Goal: Ask a question: Seek information or help from site administrators or community

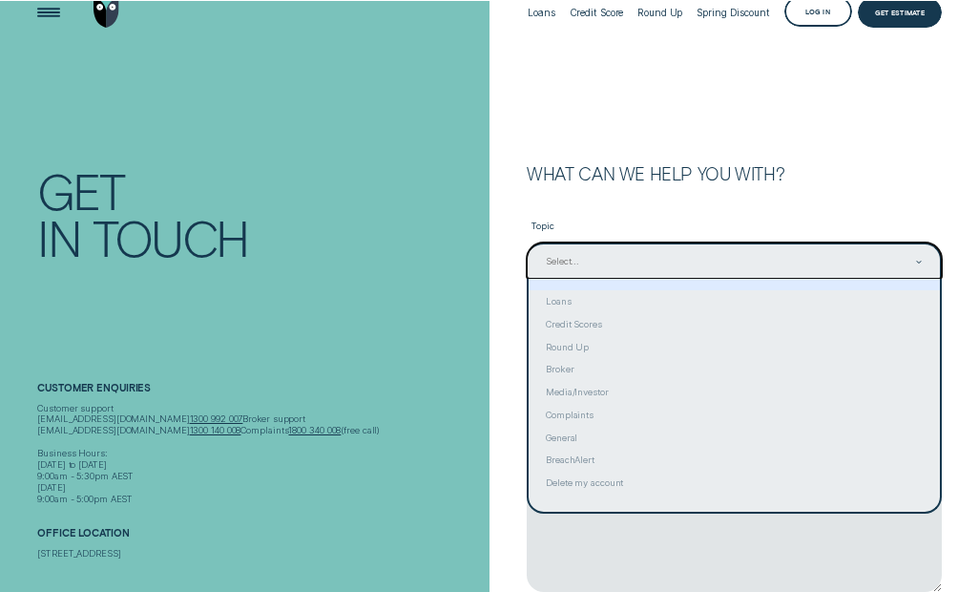
scroll to position [22, 0]
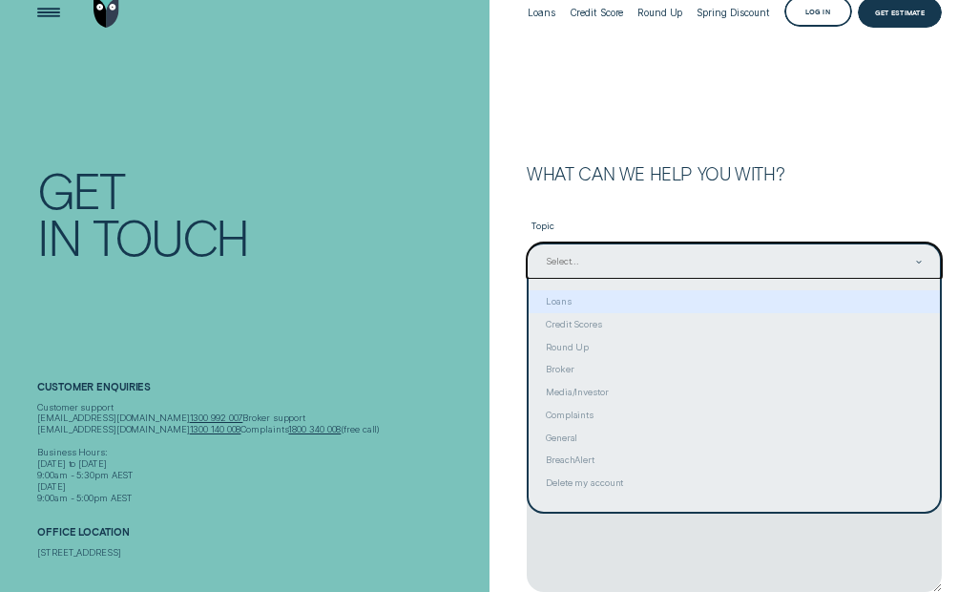
click at [741, 290] on div "Loans" at bounding box center [734, 301] width 411 height 23
type input "Loans"
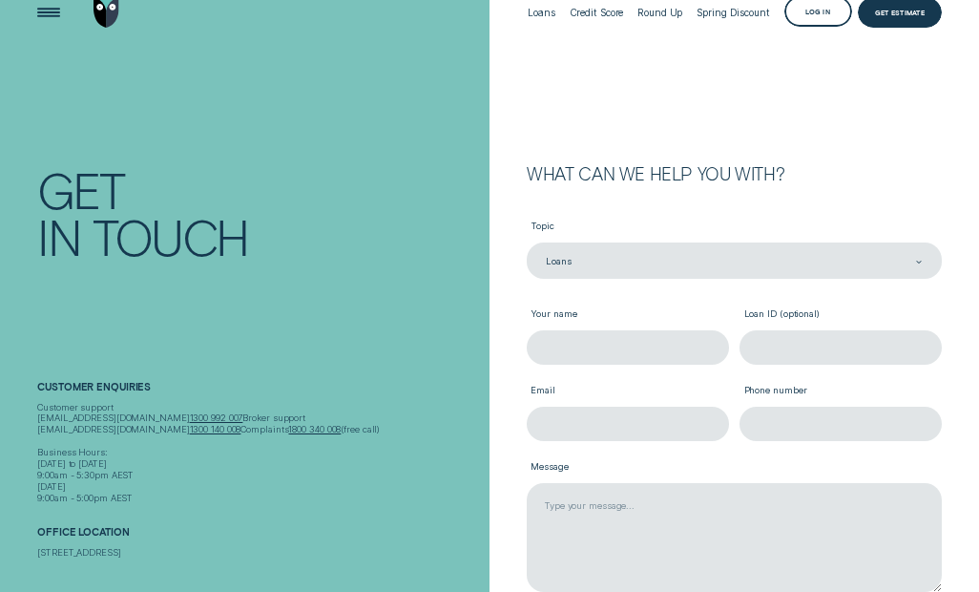
click at [663, 344] on input "Your name" at bounding box center [627, 347] width 201 height 34
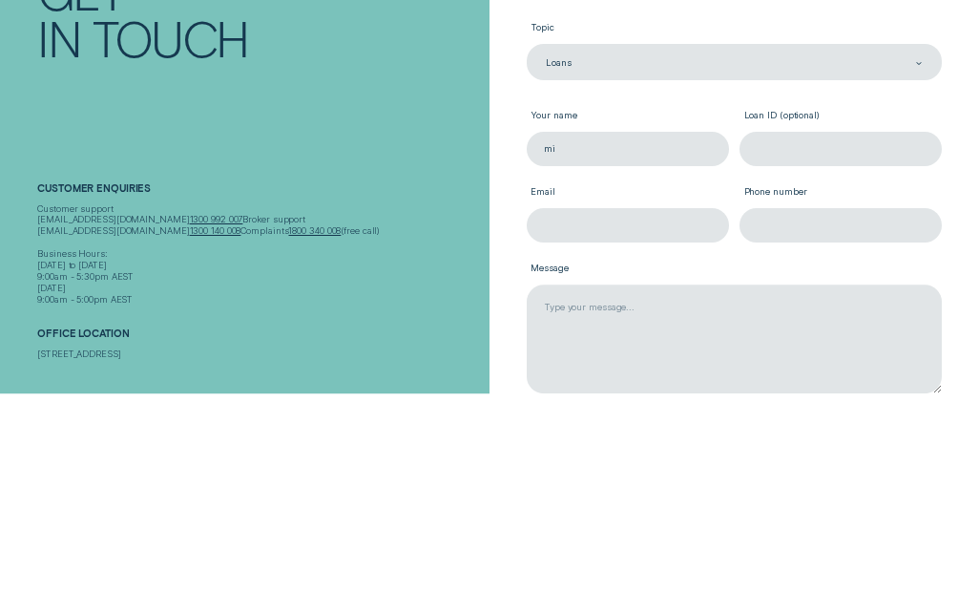
type input "m"
click at [843, 330] on input "Loan ID (optional)" at bounding box center [840, 347] width 201 height 34
click at [683, 407] on input "Email" at bounding box center [627, 424] width 201 height 34
click at [646, 330] on input "[PERSON_NAME]" at bounding box center [627, 347] width 201 height 34
type input "[PERSON_NAME]"
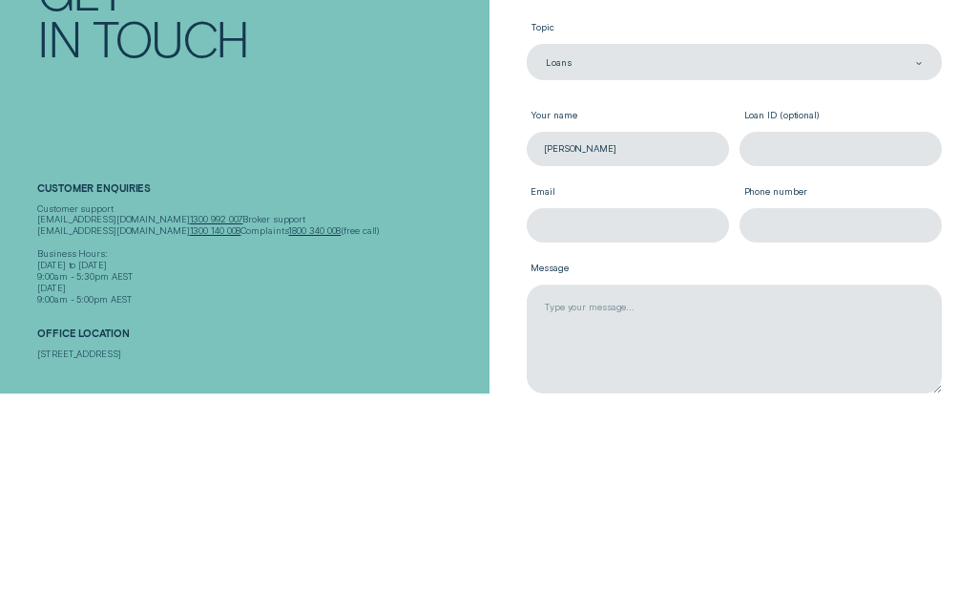
click at [688, 407] on input "Email" at bounding box center [627, 424] width 201 height 34
type input "[DOMAIN_NAME][EMAIL_ADDRESS][DOMAIN_NAME]"
click at [838, 407] on input "Phone number" at bounding box center [840, 424] width 201 height 34
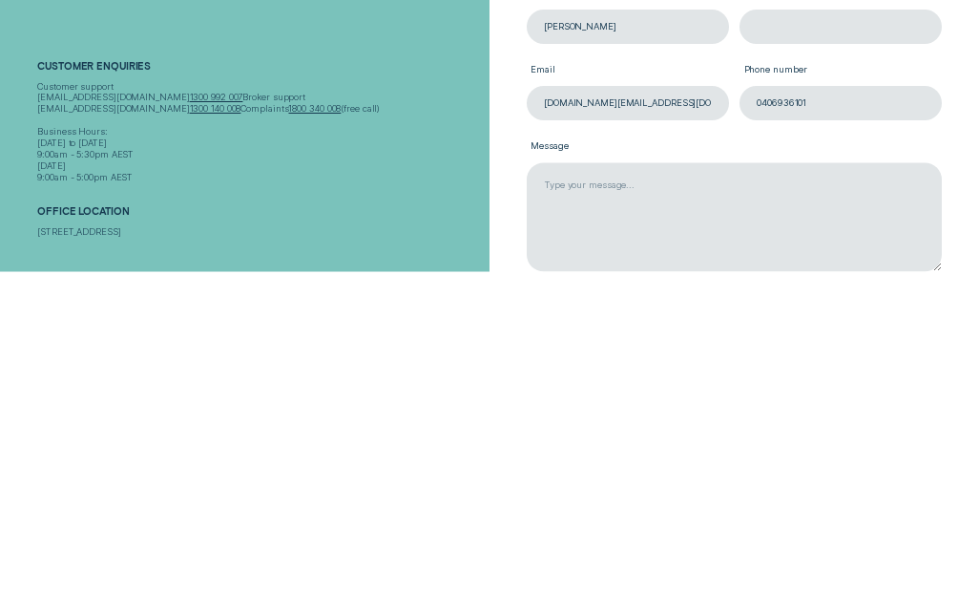
type input "0406936101"
click at [825, 483] on textarea "Message" at bounding box center [734, 537] width 415 height 109
type textarea "h"
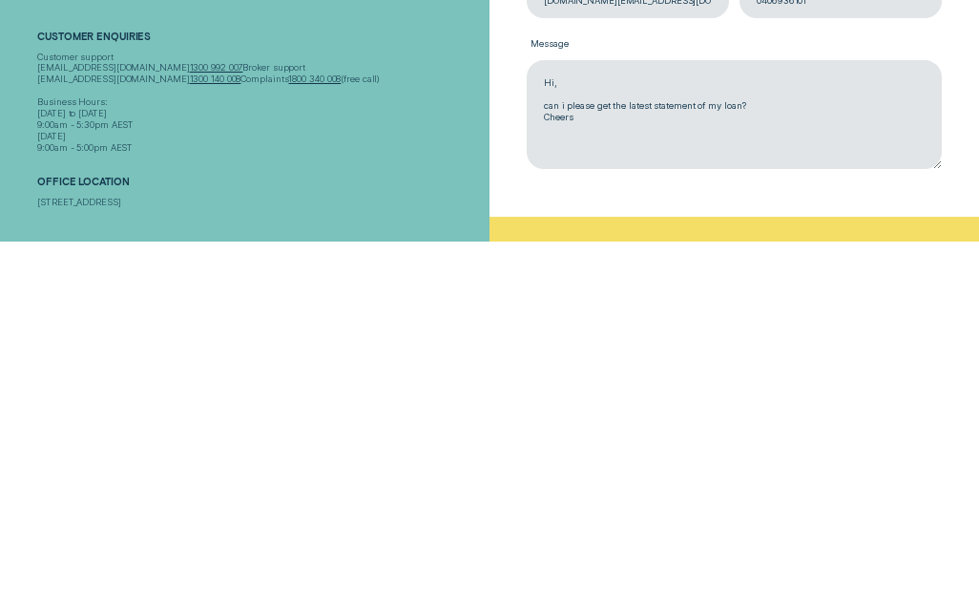
scroll to position [94, 0]
type textarea "Hi, can i please get the latest statement of my loan? Cheers"
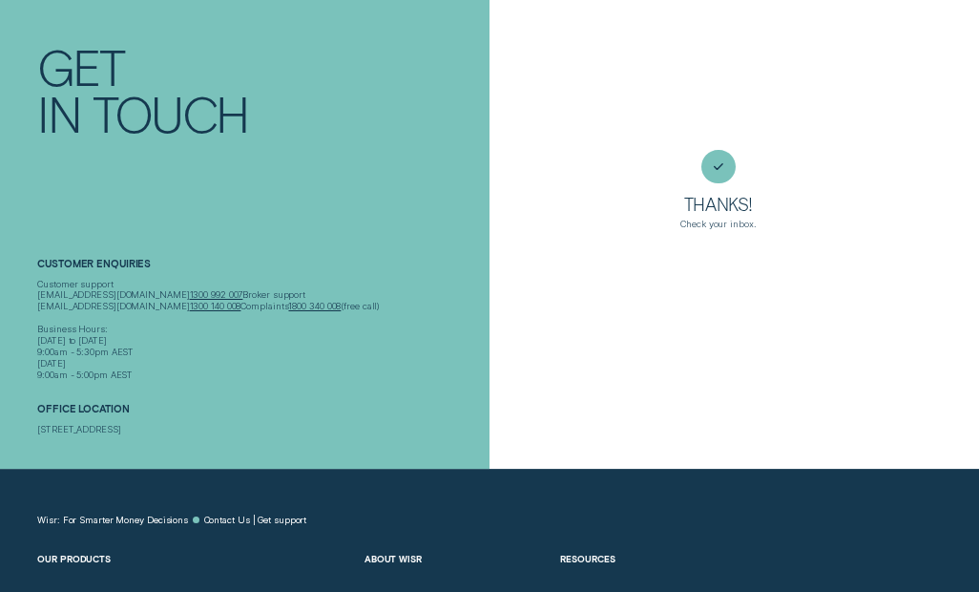
scroll to position [0, 0]
